Goal: Information Seeking & Learning: Learn about a topic

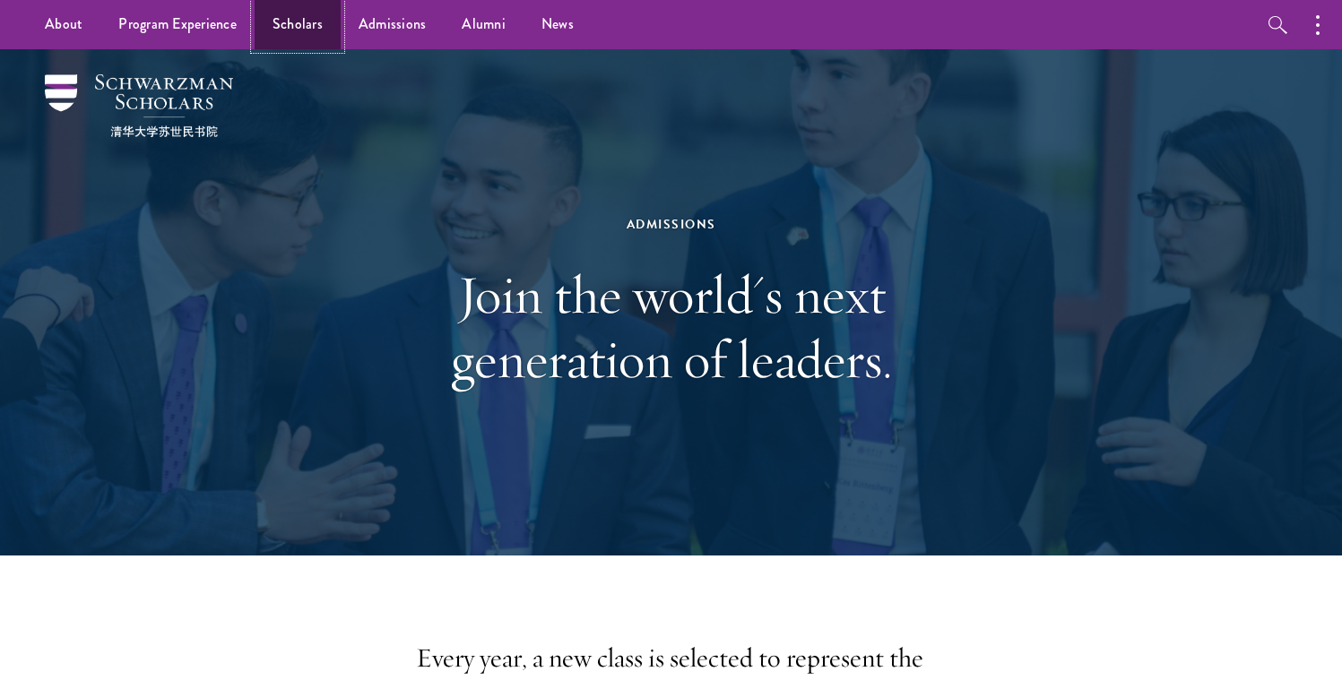
click at [305, 22] on link "Scholars" at bounding box center [298, 24] width 86 height 49
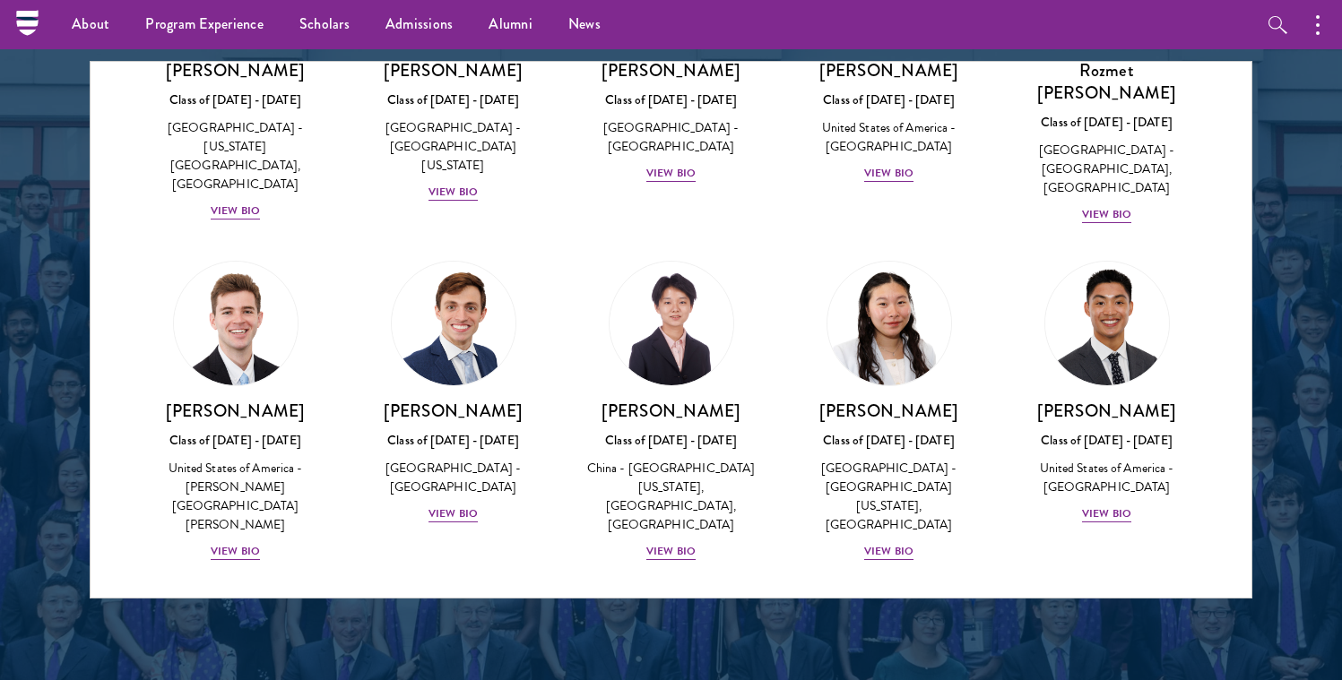
scroll to position [8454, 0]
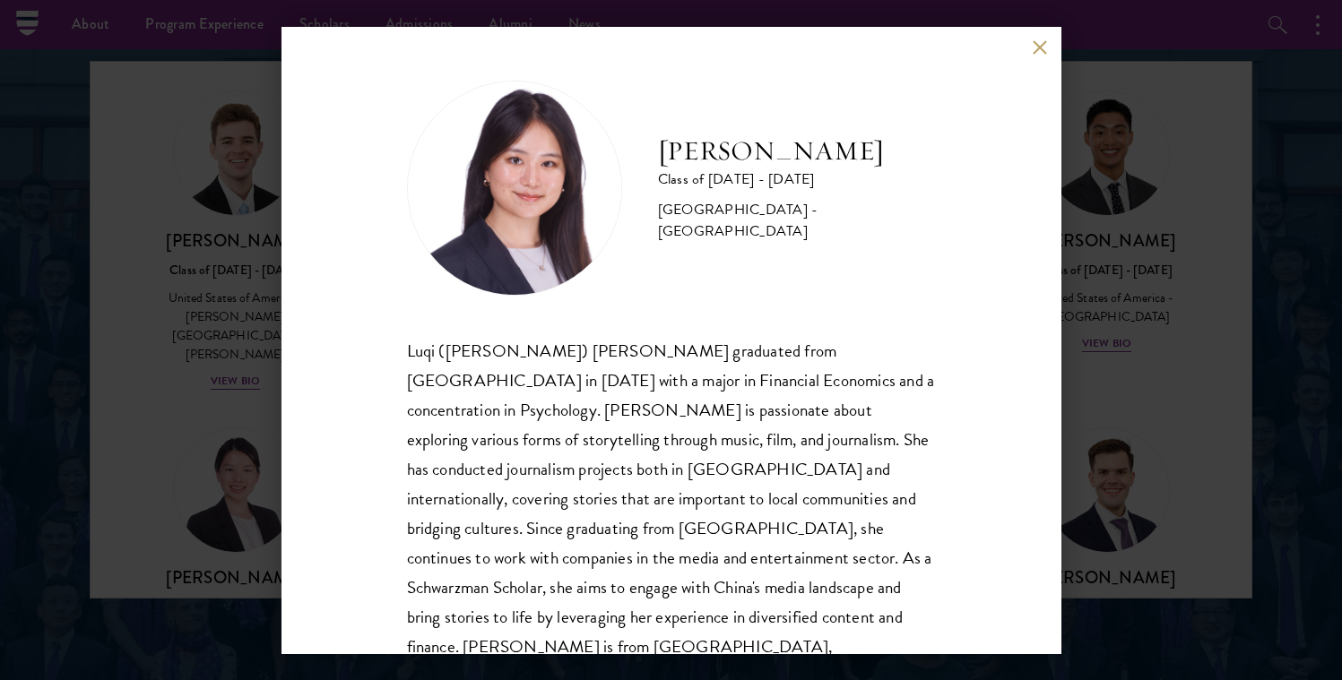
click at [1133, 322] on div "[PERSON_NAME] Class of [DATE] - [DATE] [GEOGRAPHIC_DATA] - [GEOGRAPHIC_DATA] Lu…" at bounding box center [671, 340] width 1342 height 680
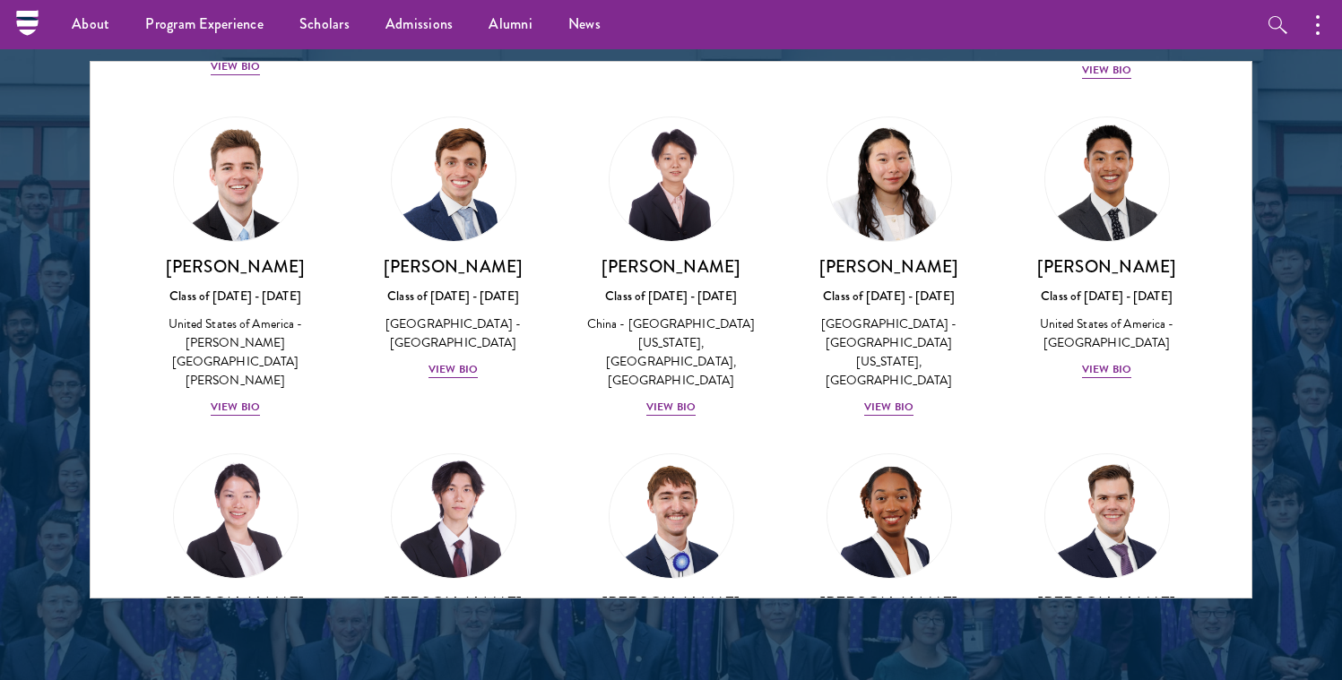
scroll to position [8399, 0]
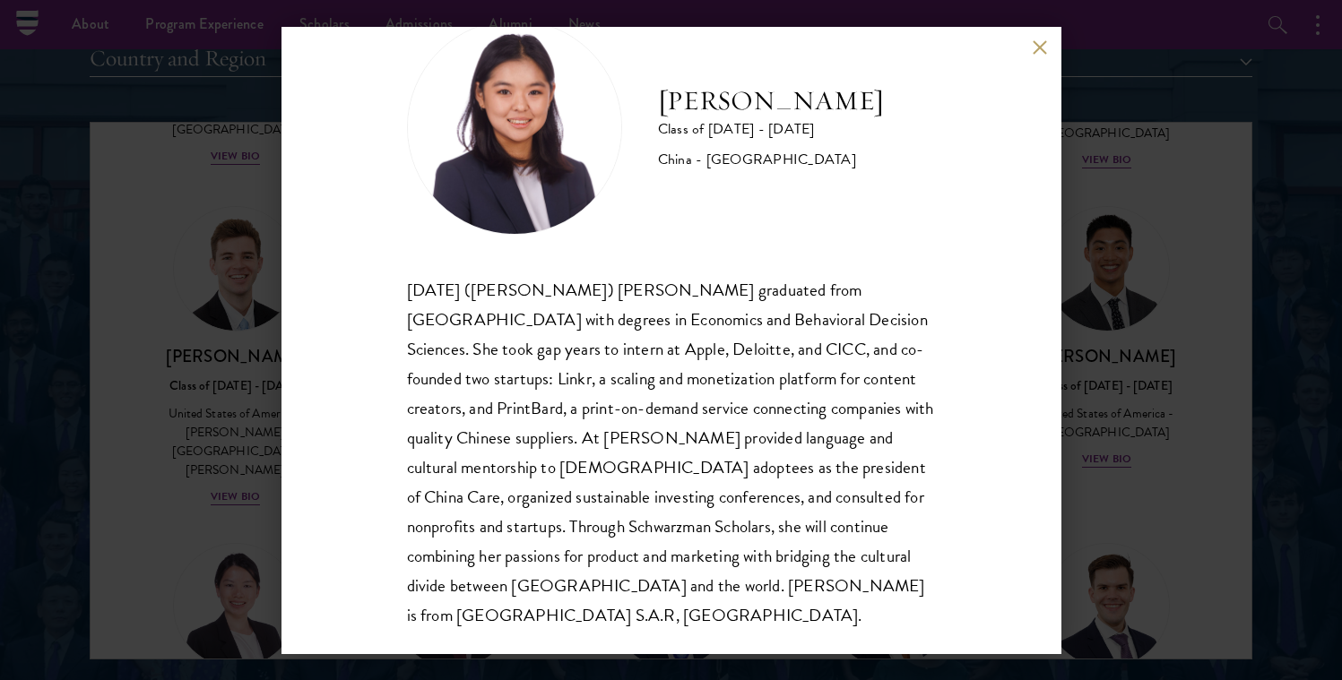
scroll to position [2257, 0]
click at [1164, 402] on div "[PERSON_NAME] Class of [DATE] - [DATE] [GEOGRAPHIC_DATA] - [GEOGRAPHIC_DATA] [D…" at bounding box center [671, 340] width 1342 height 680
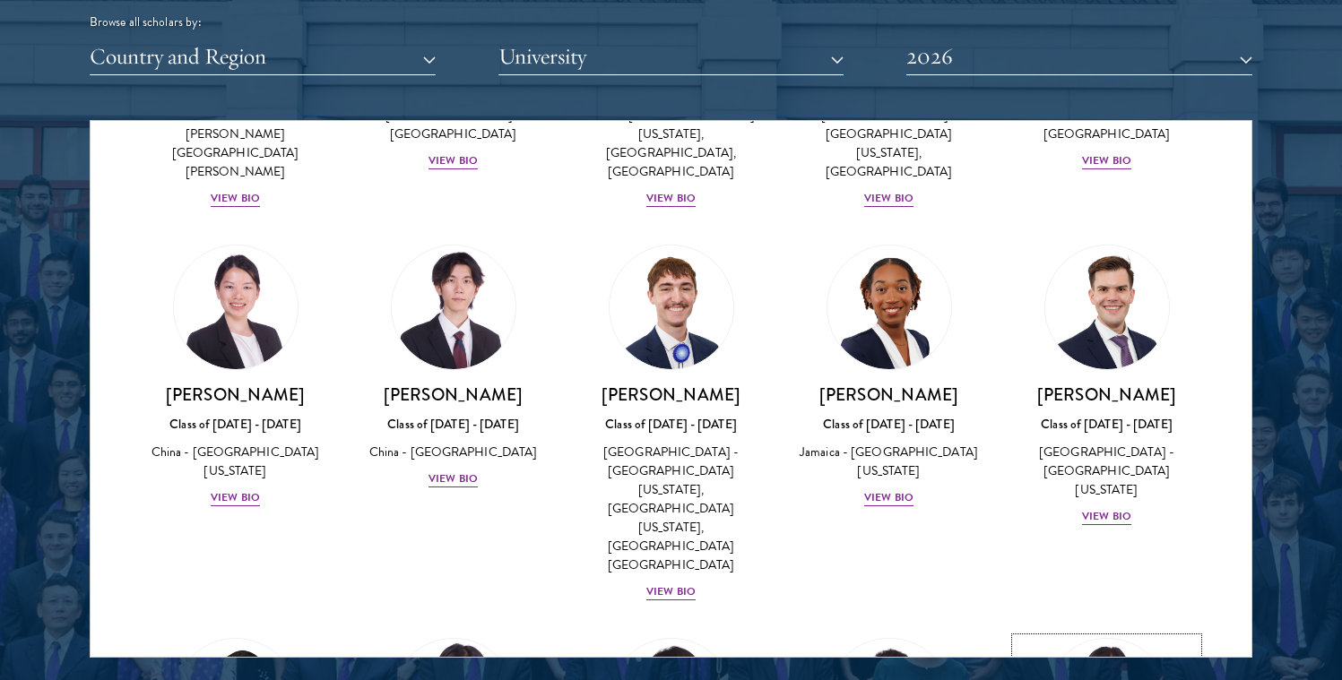
scroll to position [2261, 0]
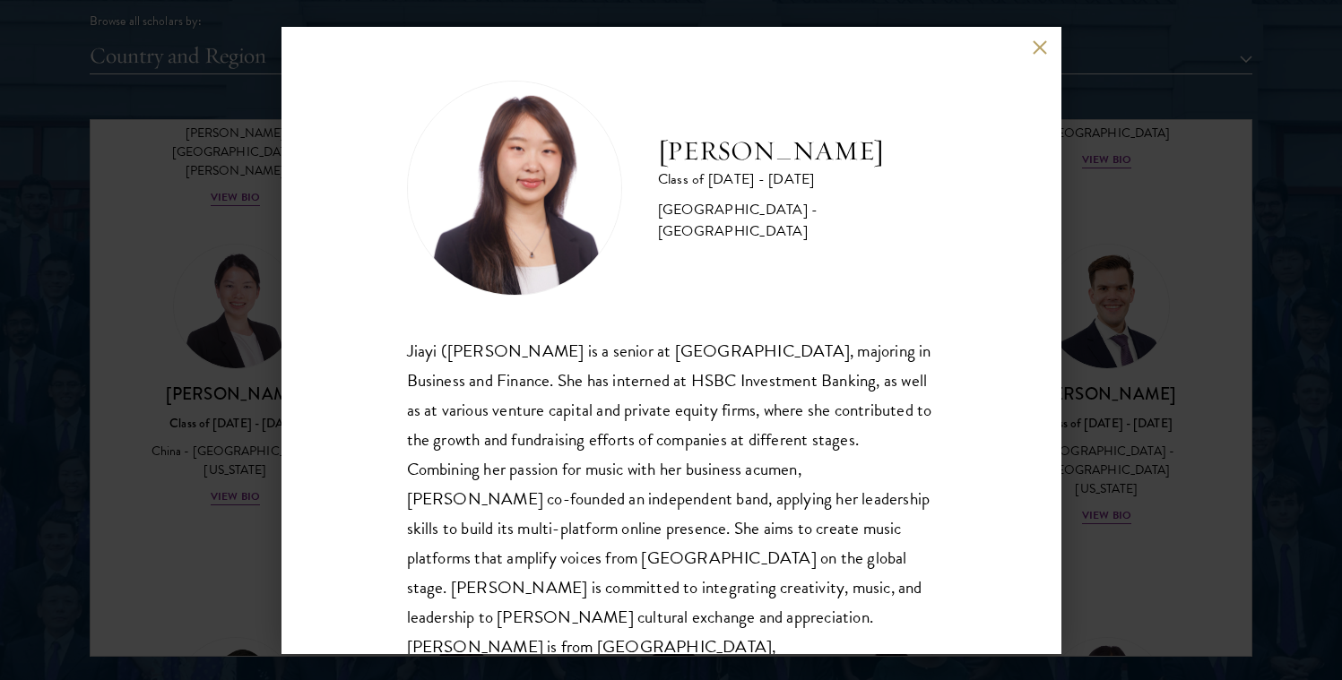
click at [1146, 364] on div "[PERSON_NAME] Class of [DATE] - [DATE] [GEOGRAPHIC_DATA] - [GEOGRAPHIC_DATA] [P…" at bounding box center [671, 340] width 1342 height 680
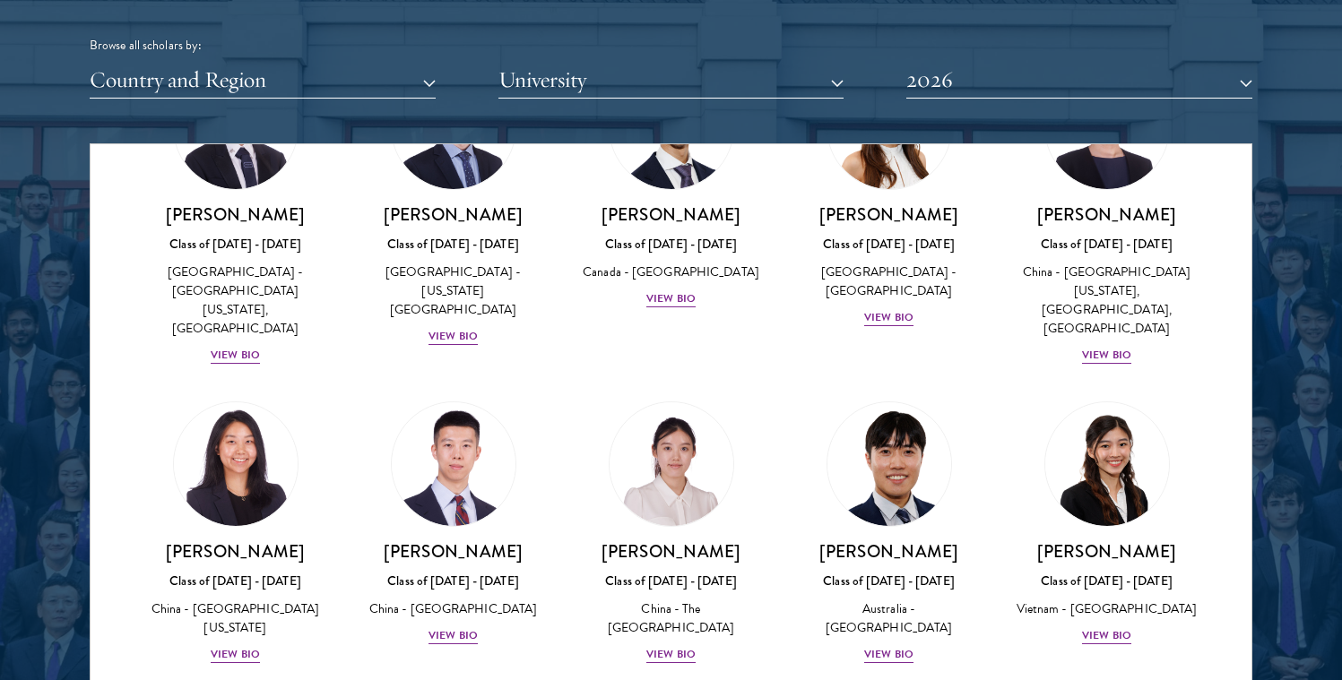
scroll to position [4458, 0]
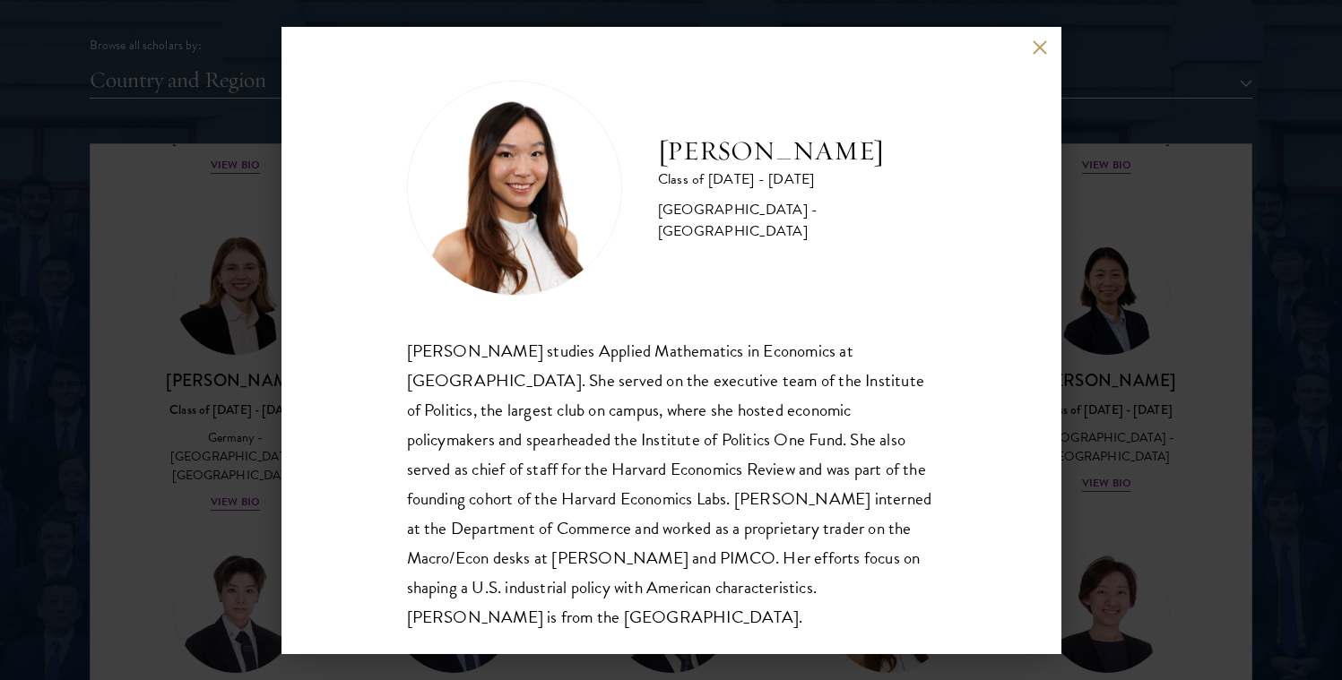
click at [1159, 373] on div "[PERSON_NAME] Class of [DATE] - [DATE] [GEOGRAPHIC_DATA] - [GEOGRAPHIC_DATA] [P…" at bounding box center [671, 340] width 1342 height 680
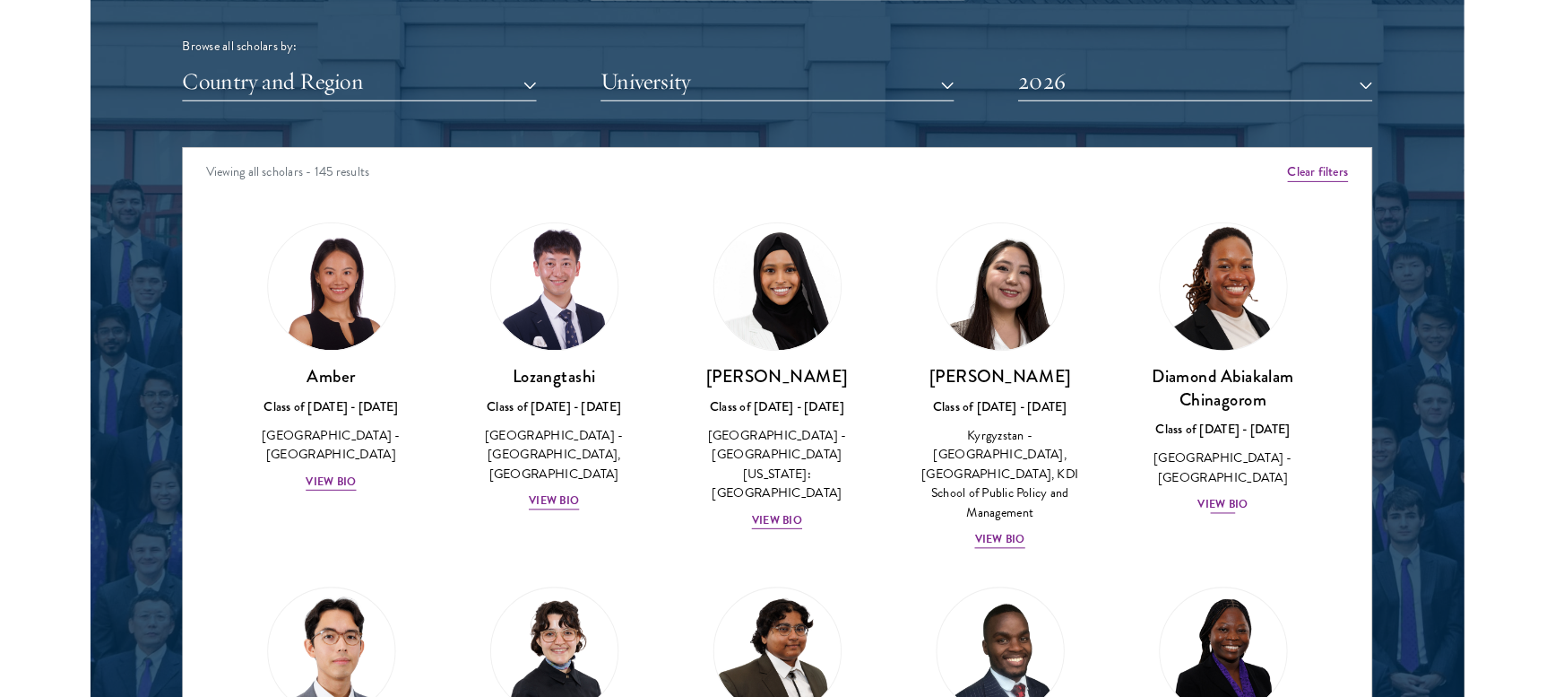
scroll to position [1131, 0]
